Goal: Navigation & Orientation: Find specific page/section

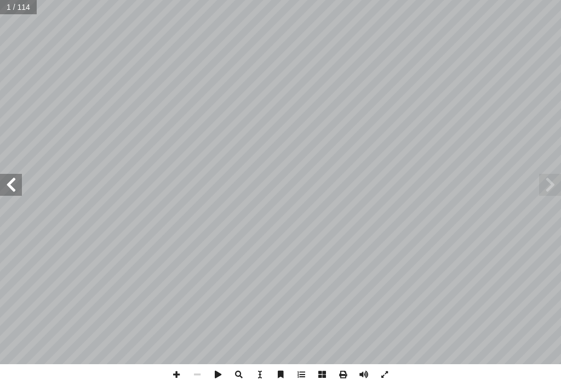
click at [29, 9] on input "text" at bounding box center [18, 7] width 36 height 14
type input "**"
click at [543, 185] on span at bounding box center [550, 185] width 22 height 22
click at [175, 368] on span at bounding box center [176, 374] width 21 height 21
click at [182, 374] on span at bounding box center [176, 374] width 21 height 21
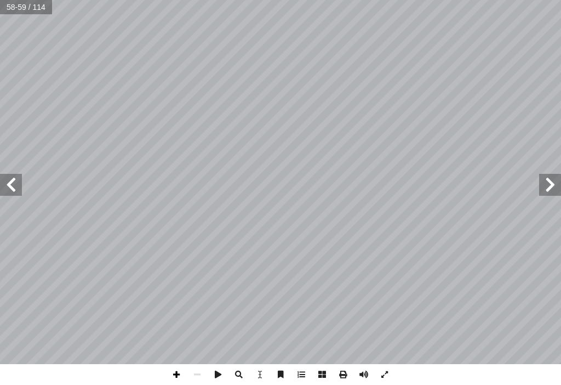
click at [180, 376] on span at bounding box center [176, 374] width 21 height 21
click at [170, 376] on span at bounding box center [176, 374] width 21 height 21
